Goal: Transaction & Acquisition: Download file/media

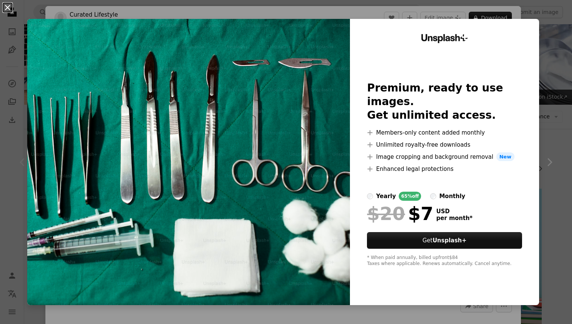
click at [8, 5] on button "An X shape" at bounding box center [7, 7] width 9 height 9
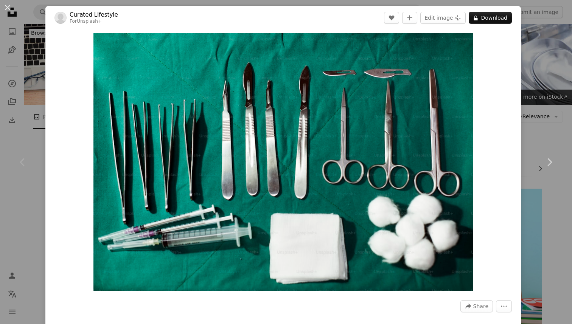
click at [548, 50] on div "An X shape Chevron left Chevron right Curated Lifestyle For Unsplash+ A heart A…" at bounding box center [286, 162] width 572 height 324
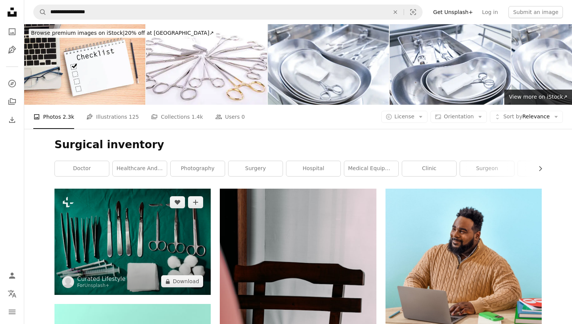
click at [127, 235] on img at bounding box center [132, 242] width 156 height 106
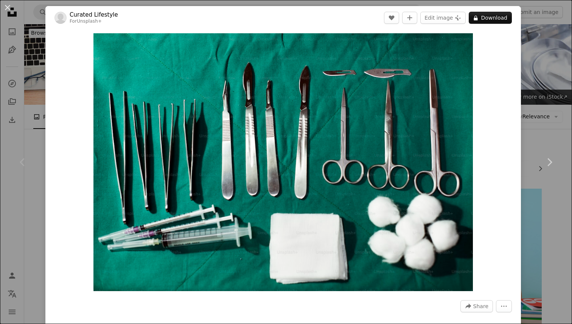
click at [555, 61] on div "An X shape Chevron left Chevron right Curated Lifestyle For Unsplash+ A heart A…" at bounding box center [286, 162] width 572 height 324
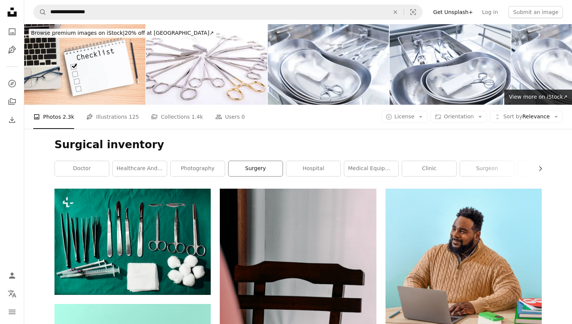
click at [256, 170] on link "surgery" at bounding box center [255, 168] width 54 height 15
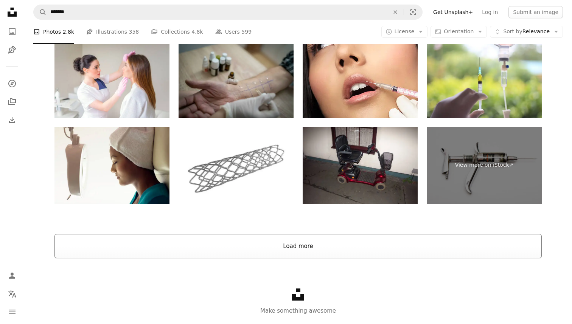
click at [257, 240] on button "Load more" at bounding box center [297, 246] width 487 height 24
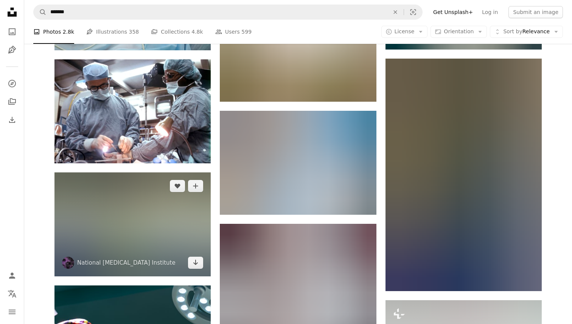
scroll to position [2224, 0]
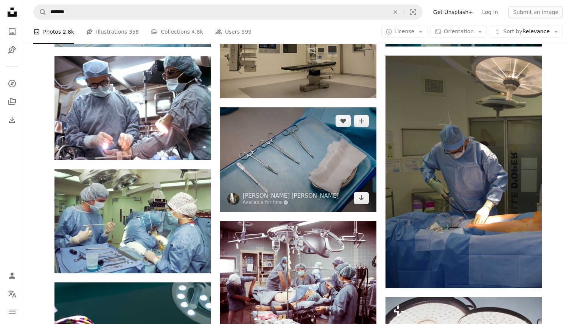
click at [308, 157] on img at bounding box center [298, 159] width 156 height 104
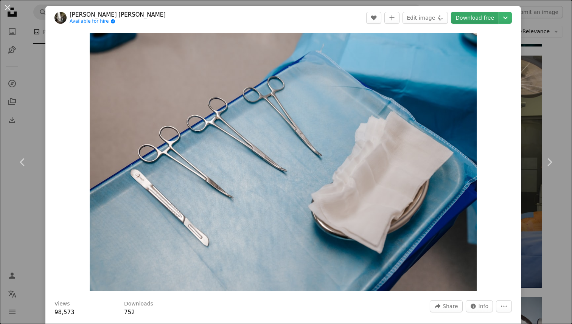
click at [471, 22] on link "Download free" at bounding box center [475, 18] width 48 height 12
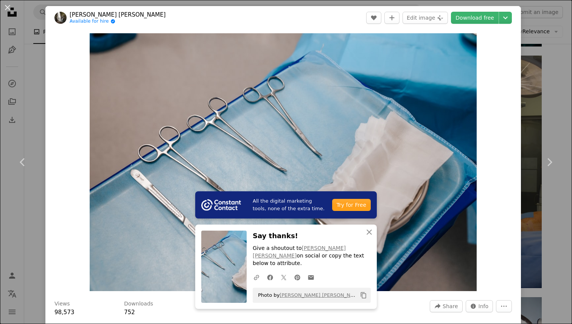
click at [565, 22] on div "An X shape Chevron left Chevron right All the digital marketing tools, none of …" at bounding box center [286, 162] width 572 height 324
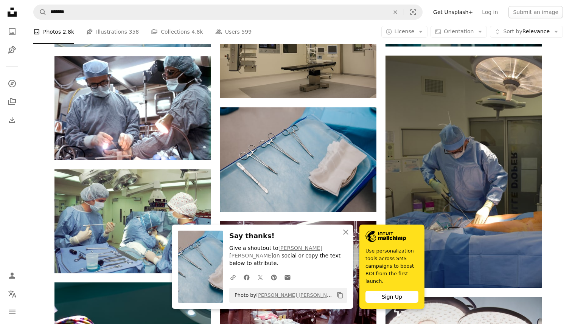
click at [344, 234] on icon "An X shape" at bounding box center [345, 232] width 9 height 9
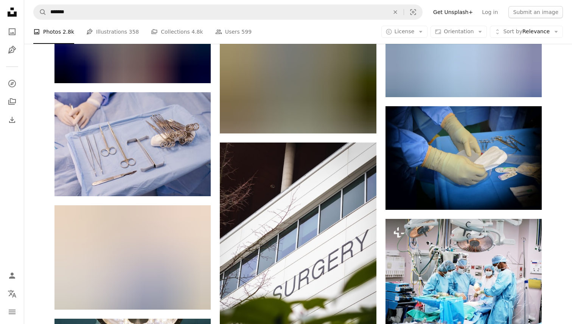
scroll to position [2863, 0]
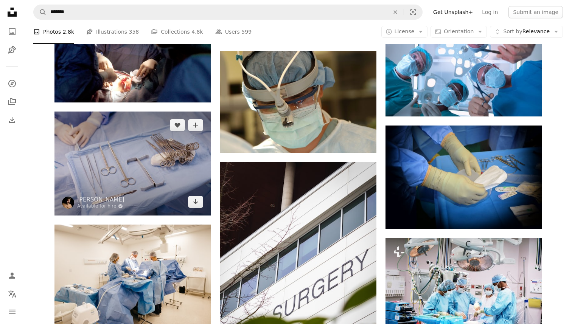
click at [142, 185] on img at bounding box center [132, 164] width 156 height 104
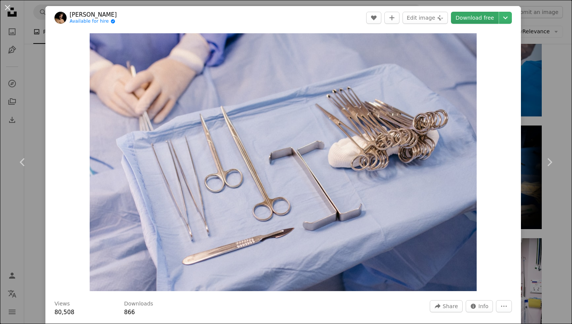
click at [476, 19] on link "Download free" at bounding box center [475, 18] width 48 height 12
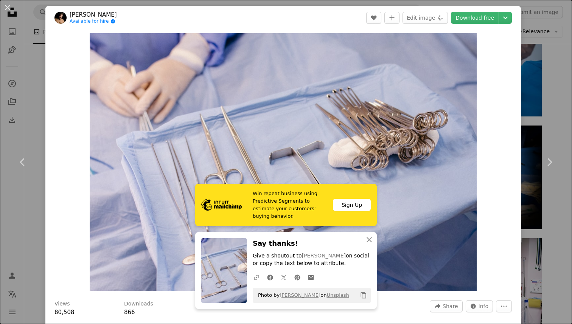
click at [541, 65] on div "An X shape Chevron left Chevron right Win repeat business using Predictive Segm…" at bounding box center [286, 162] width 572 height 324
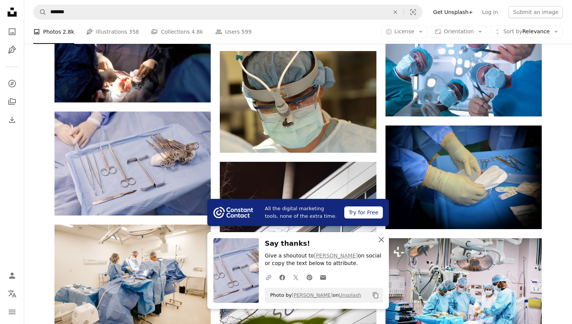
click at [381, 239] on icon "button" at bounding box center [380, 239] width 5 height 5
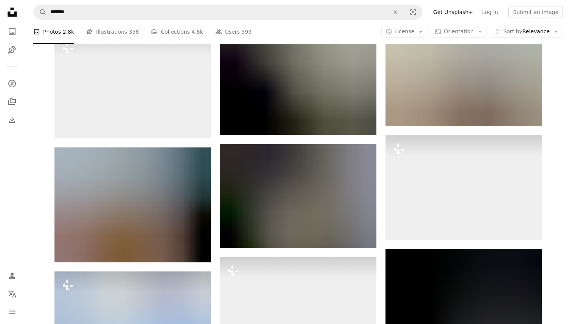
scroll to position [11017, 0]
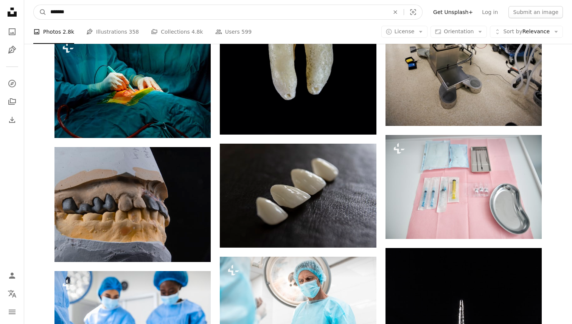
click at [125, 12] on input "*******" at bounding box center [216, 12] width 340 height 14
type input "**********"
click button "A magnifying glass" at bounding box center [40, 12] width 13 height 14
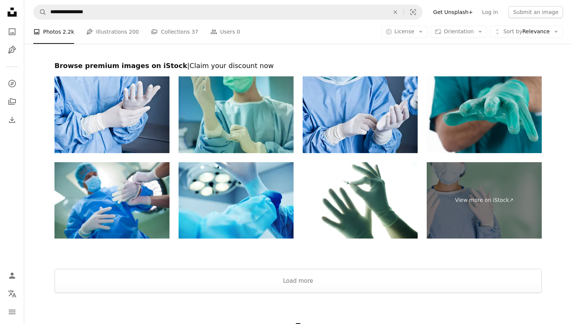
scroll to position [1197, 0]
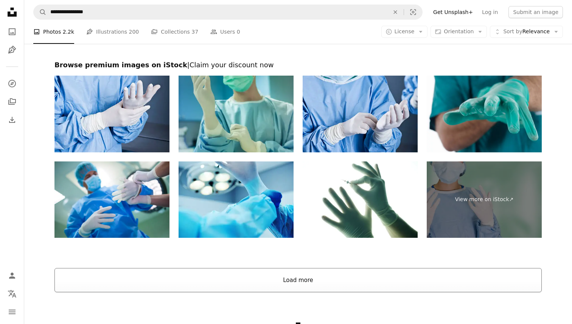
click at [143, 279] on button "Load more" at bounding box center [297, 280] width 487 height 24
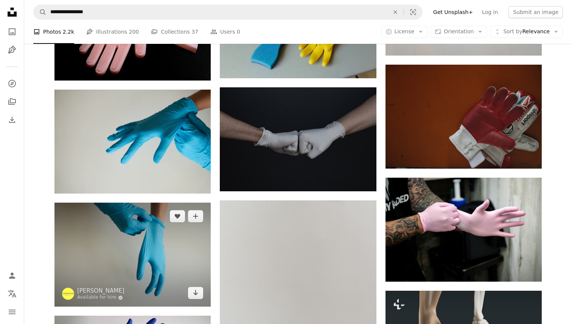
scroll to position [791, 0]
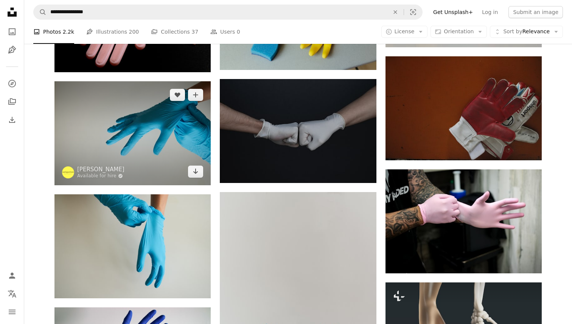
click at [127, 135] on img at bounding box center [132, 133] width 156 height 104
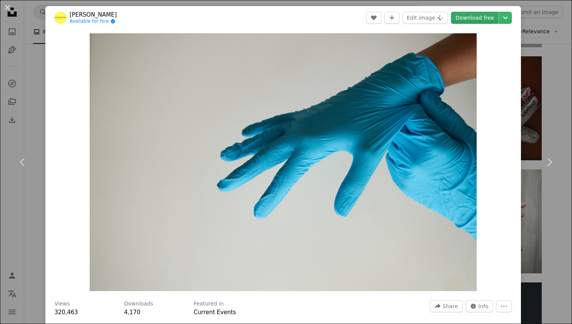
click at [477, 16] on link "Download free" at bounding box center [475, 18] width 48 height 12
